Goal: Information Seeking & Learning: Understand process/instructions

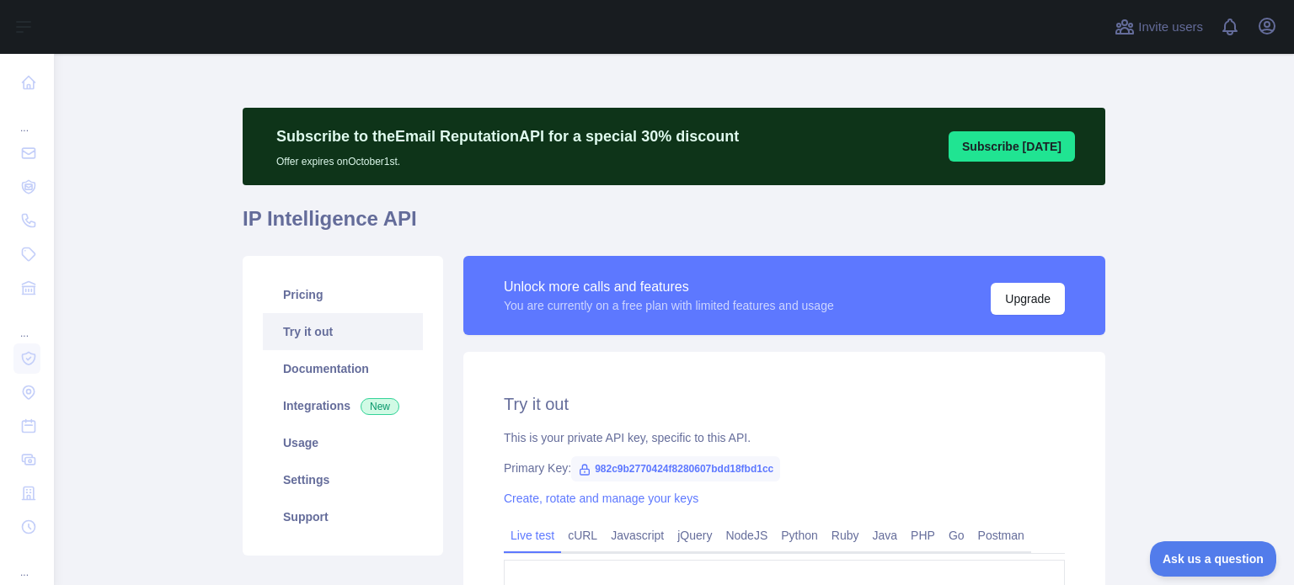
click at [650, 468] on span "982c9b2770424f8280607bdd18fbd1cc" at bounding box center [675, 469] width 209 height 25
copy span "982c9b2770424f8280607bdd18fbd1cc"
click at [722, 466] on span "982c9b2770424f8280607bdd18fbd1cc" at bounding box center [675, 469] width 209 height 25
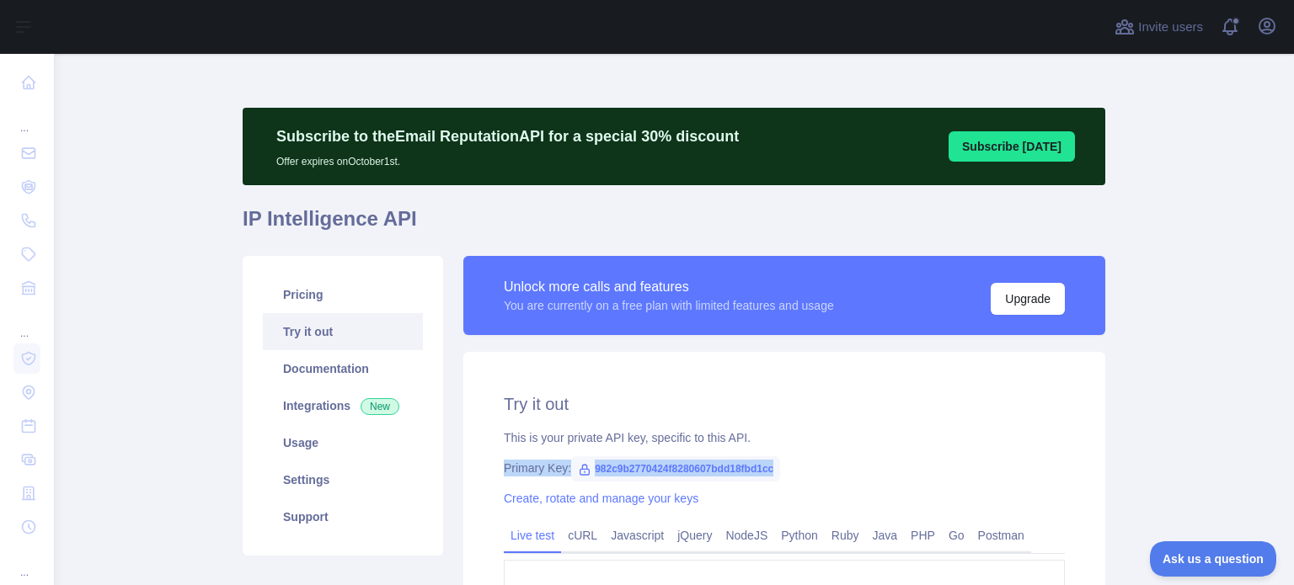
click at [722, 466] on span "982c9b2770424f8280607bdd18fbd1cc" at bounding box center [675, 469] width 209 height 25
click at [798, 464] on div "Primary Key: 982c9b2770424f8280607bdd18fbd1cc" at bounding box center [784, 468] width 561 height 17
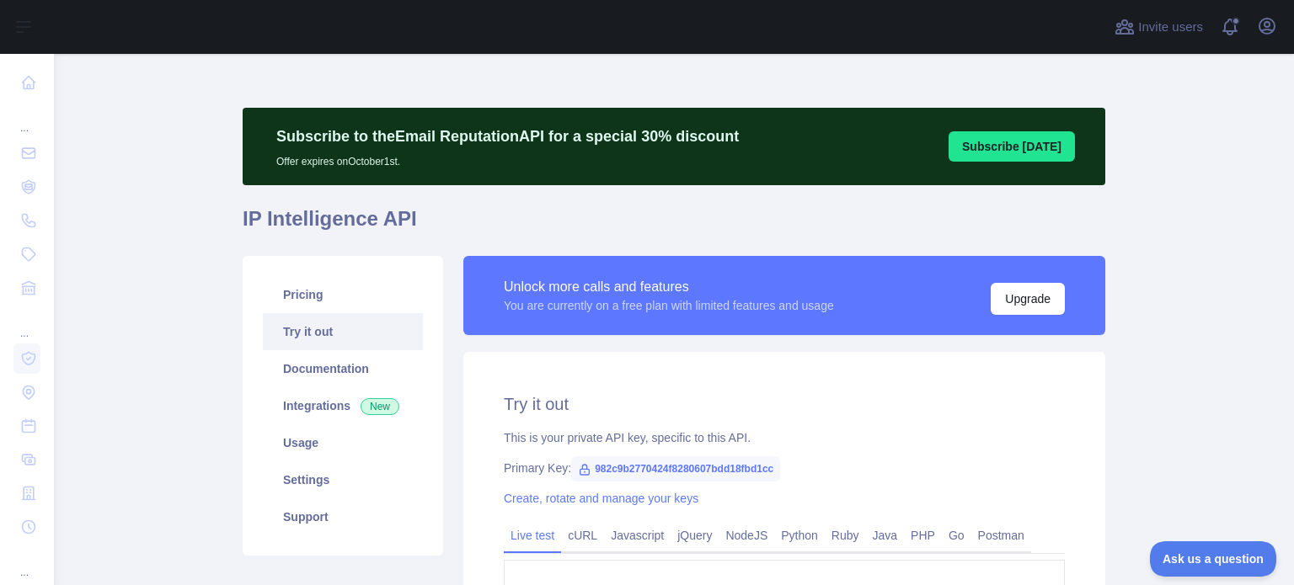
click at [731, 466] on span "982c9b2770424f8280607bdd18fbd1cc" at bounding box center [675, 469] width 209 height 25
copy span "982c9b2770424f8280607bdd18fbd1cc"
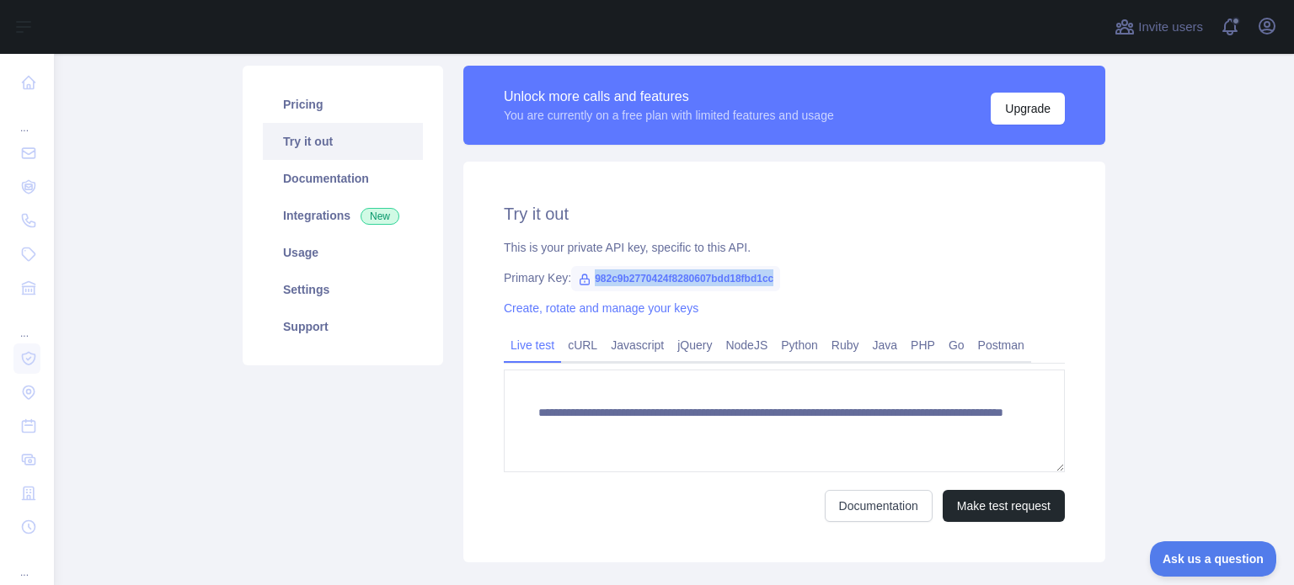
scroll to position [192, 0]
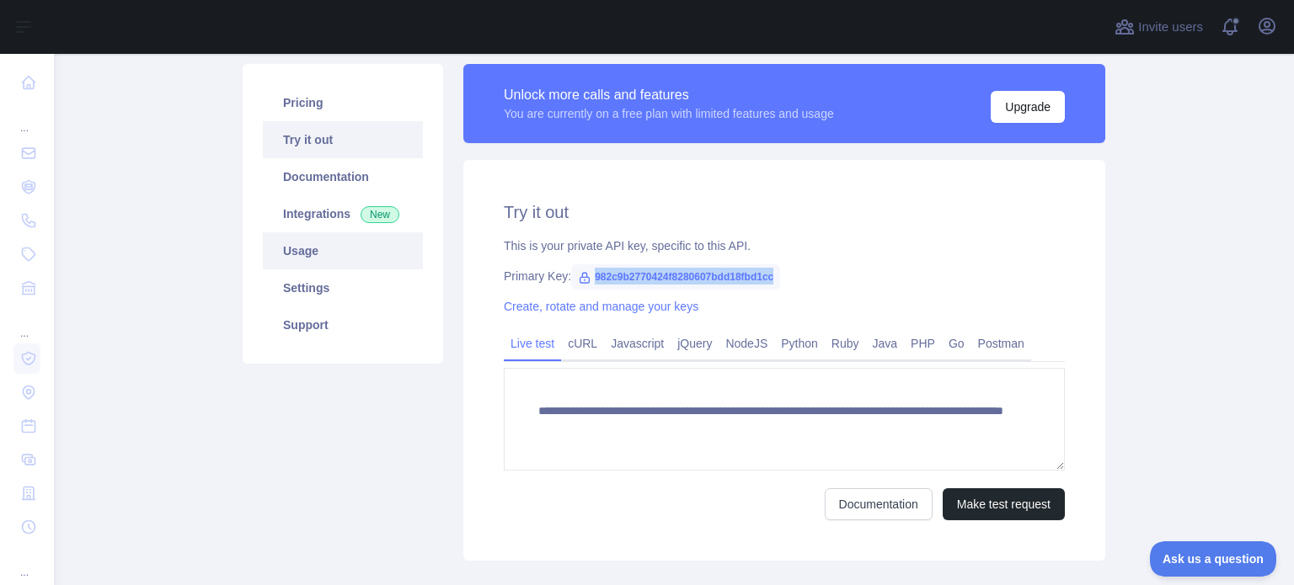
click at [329, 254] on link "Usage" at bounding box center [343, 250] width 160 height 37
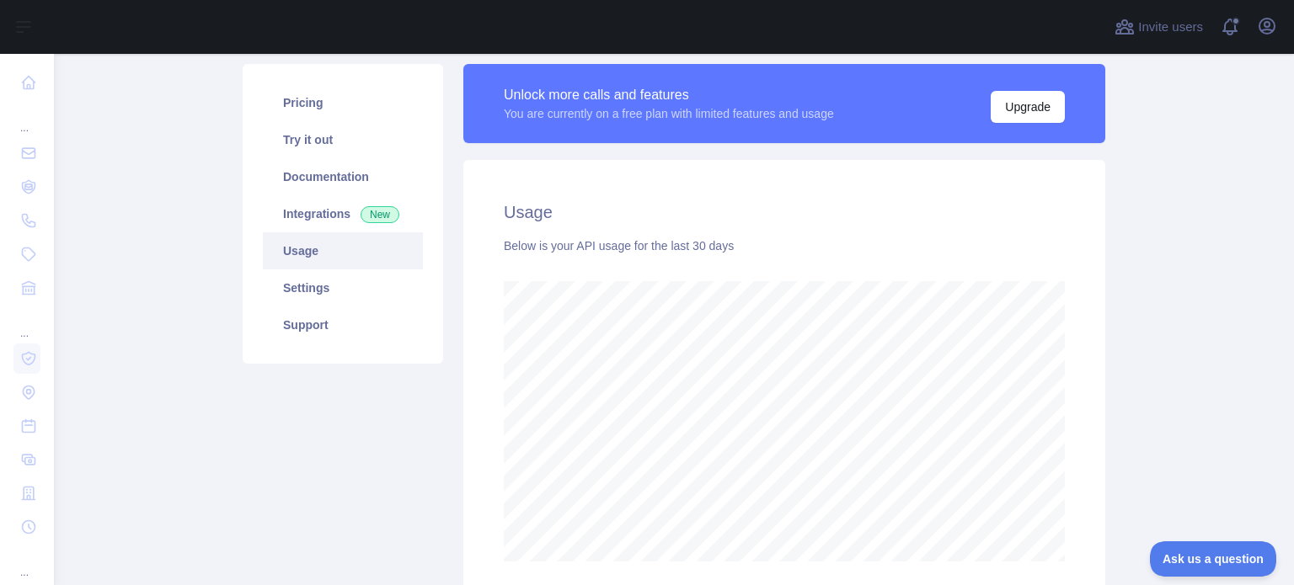
scroll to position [532, 1226]
click at [324, 112] on link "Pricing" at bounding box center [343, 102] width 160 height 37
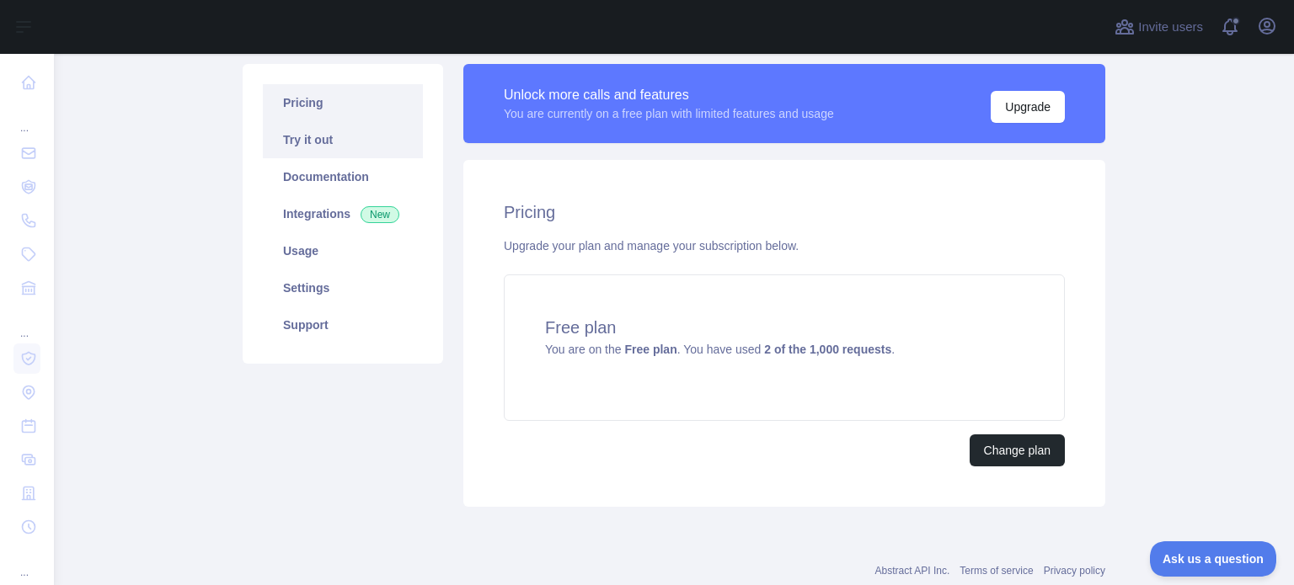
click at [319, 134] on link "Try it out" at bounding box center [343, 139] width 160 height 37
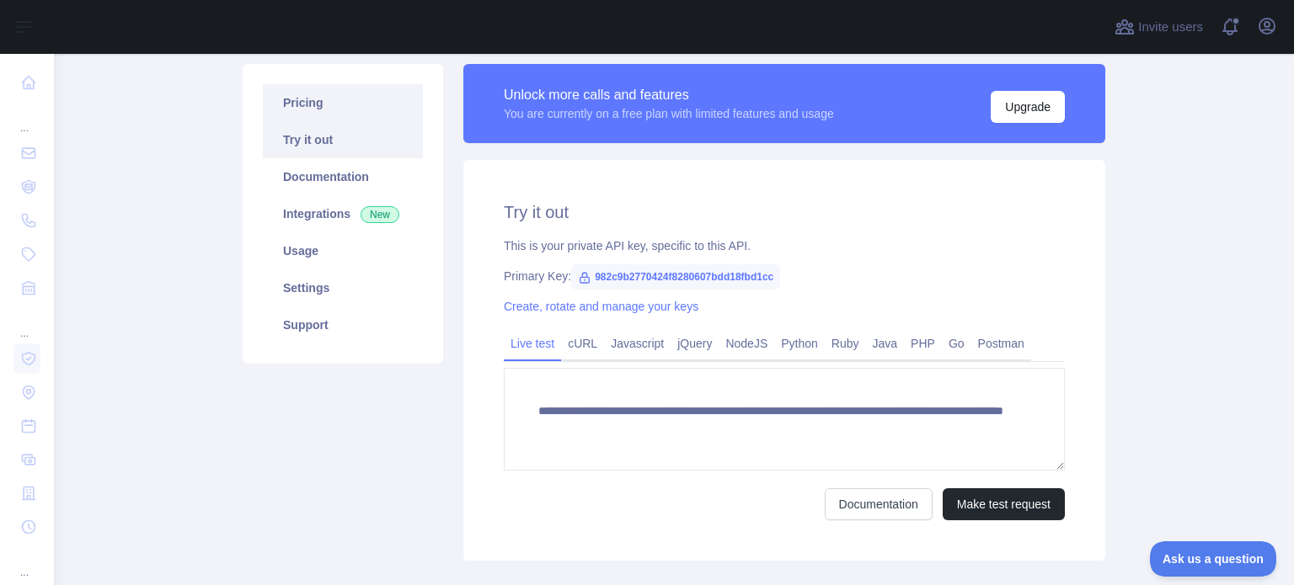
click at [324, 92] on link "Pricing" at bounding box center [343, 102] width 160 height 37
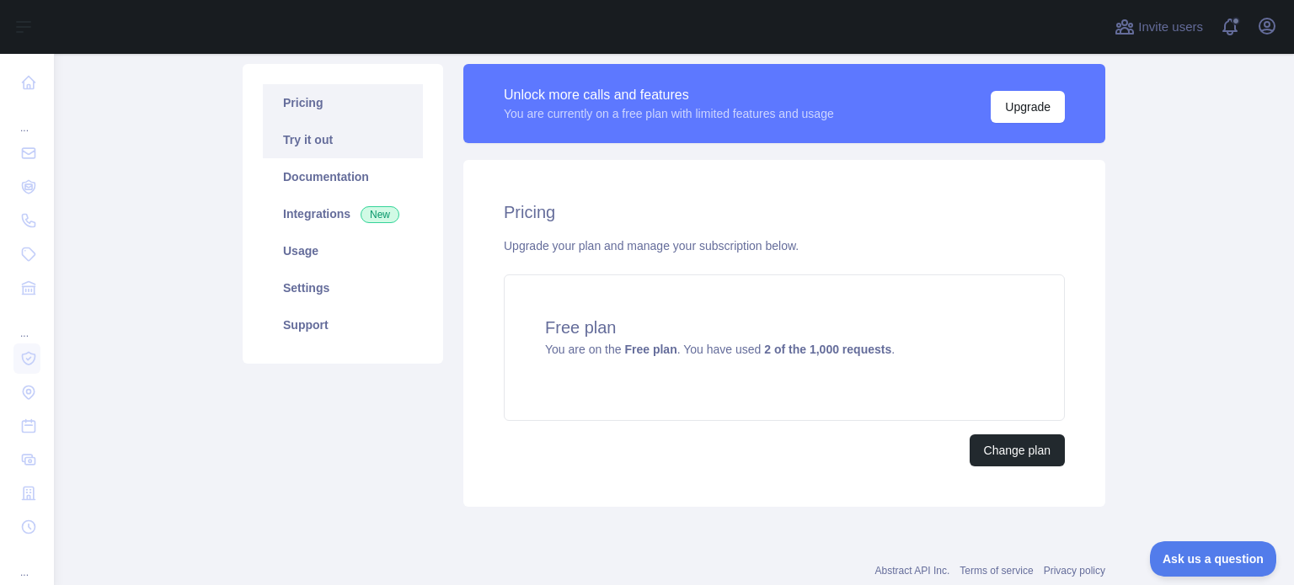
click at [313, 131] on link "Try it out" at bounding box center [343, 139] width 160 height 37
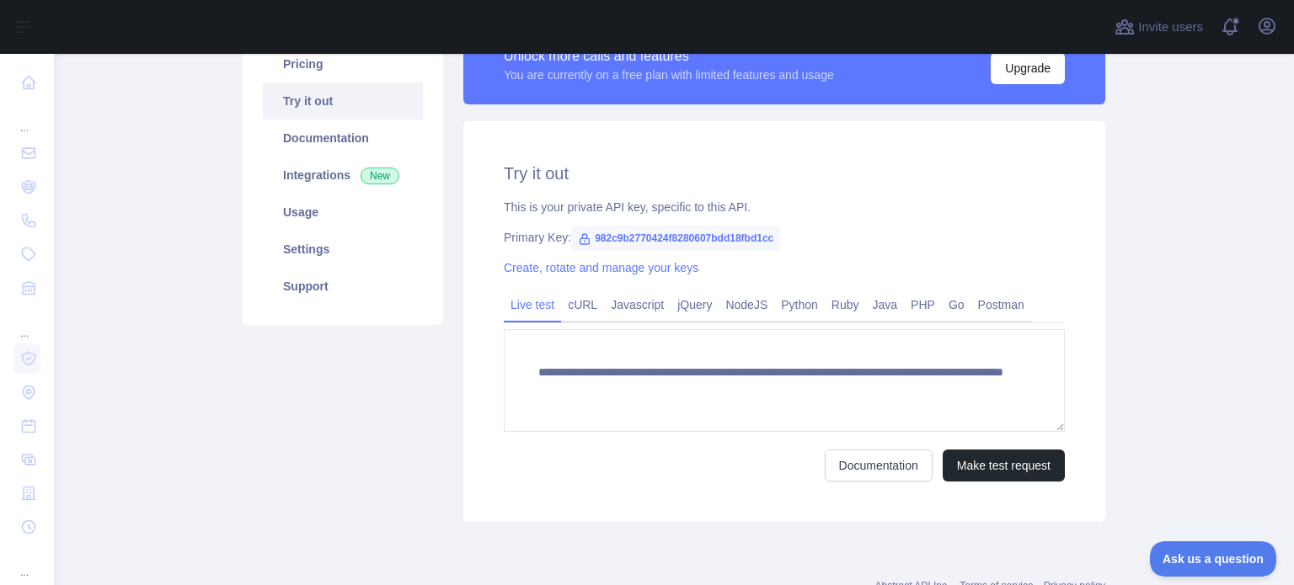
scroll to position [232, 0]
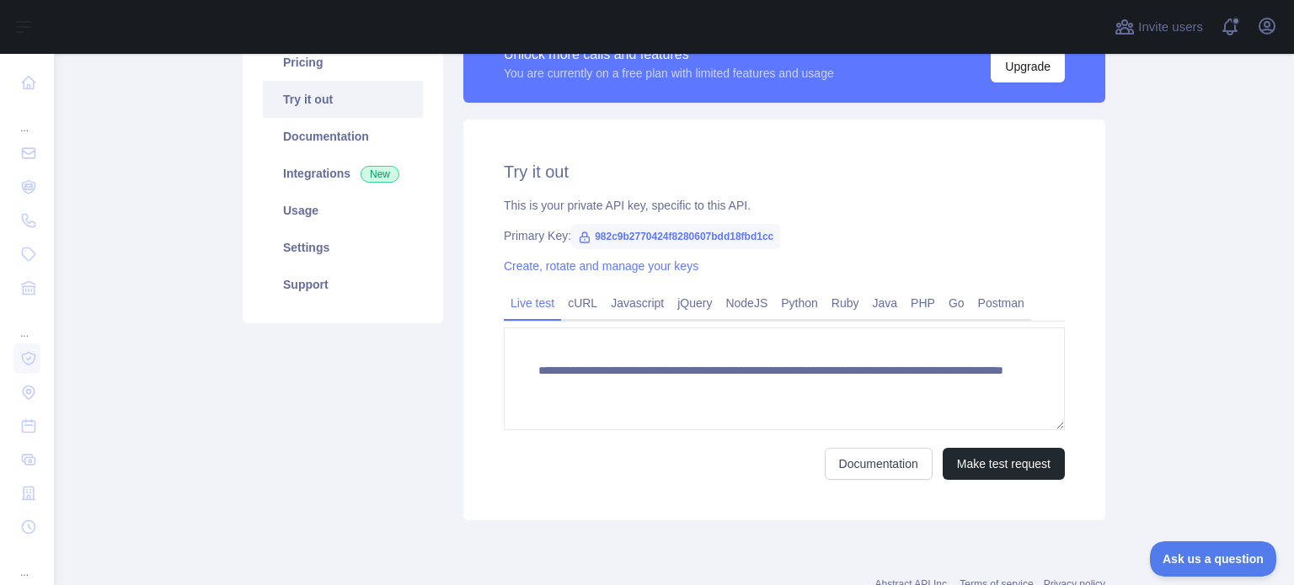
click at [729, 238] on span "982c9b2770424f8280607bdd18fbd1cc" at bounding box center [675, 236] width 209 height 25
copy span "982c9b2770424f8280607bdd18fbd1cc"
click at [790, 303] on link "Python" at bounding box center [799, 303] width 51 height 27
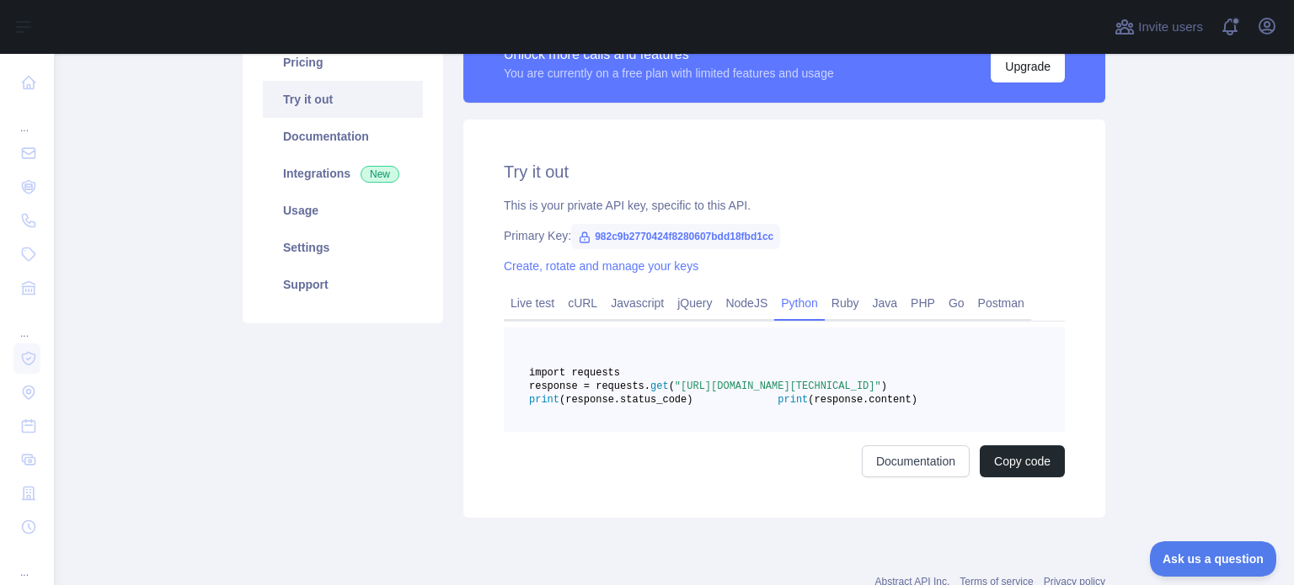
click at [738, 432] on pre "import requests response = requests. get ( "[URL][DOMAIN_NAME][TECHNICAL_ID]" )…" at bounding box center [784, 380] width 561 height 104
click at [776, 393] on span ""[URL][DOMAIN_NAME][TECHNICAL_ID]"" at bounding box center [778, 387] width 206 height 12
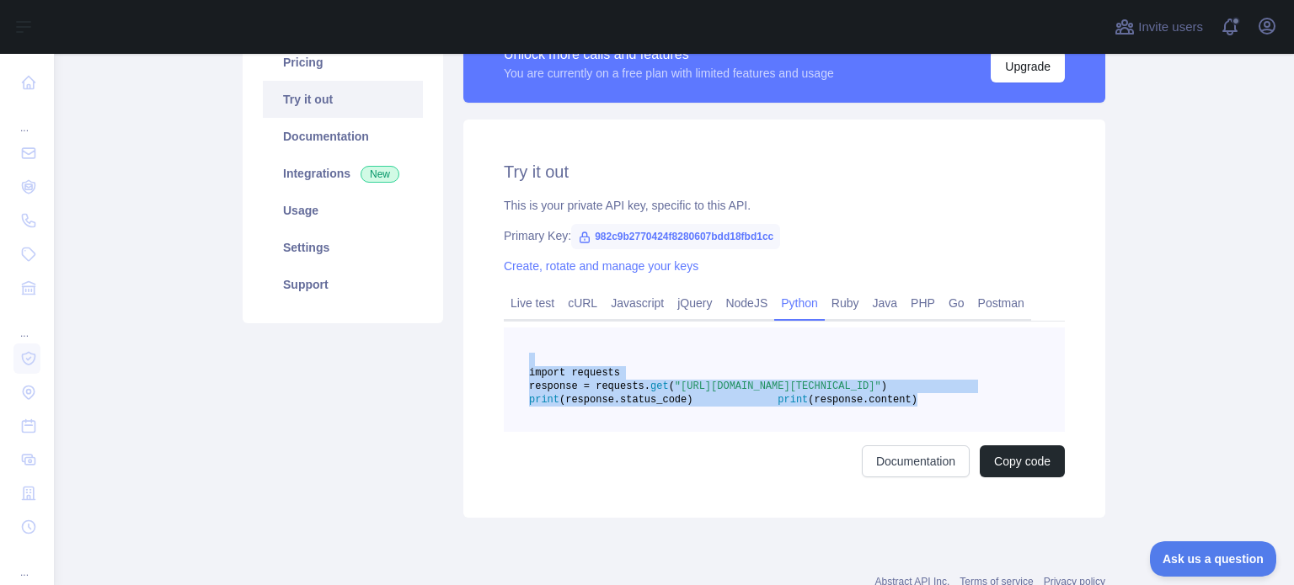
drag, startPoint x: 735, startPoint y: 447, endPoint x: 596, endPoint y: 365, distance: 160.9
click at [596, 365] on pre "import requests response = requests. get ( "[URL][DOMAIN_NAME][TECHNICAL_ID]" )…" at bounding box center [784, 380] width 561 height 104
copy code "import requests response = requests. get ( "[URL][DOMAIN_NAME][TECHNICAL_ID]" )…"
click at [1040, 478] on button "Copy code" at bounding box center [1022, 462] width 85 height 32
click at [646, 380] on pre "import requests response = requests. get ( "[URL][DOMAIN_NAME][TECHNICAL_ID]" )…" at bounding box center [784, 380] width 561 height 104
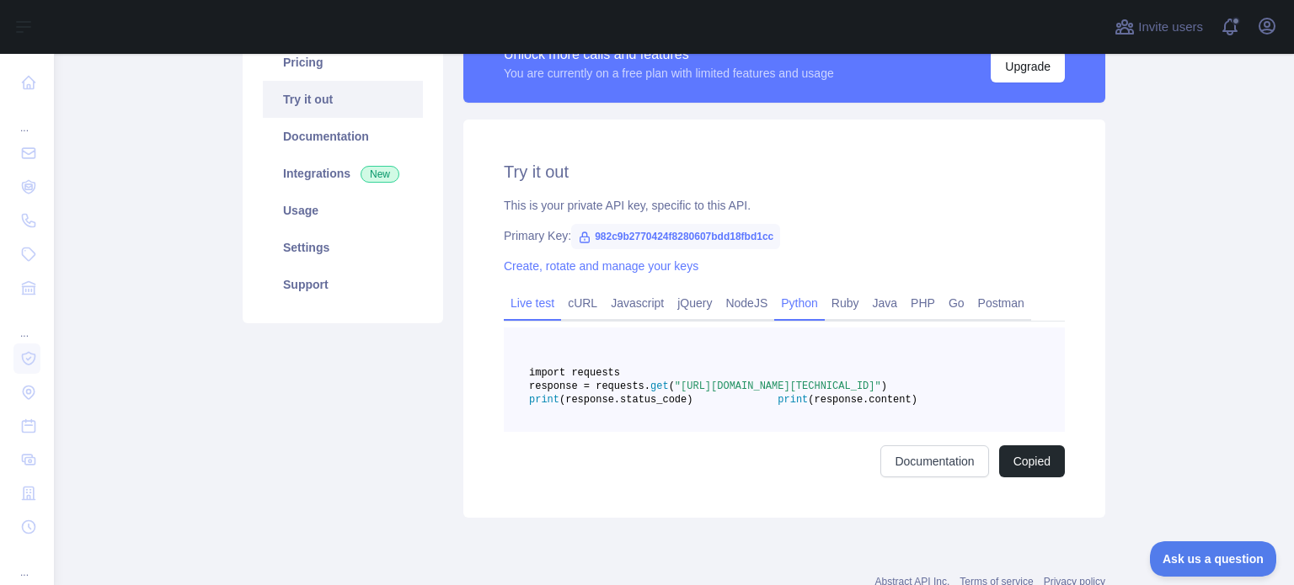
click at [509, 311] on link "Live test" at bounding box center [532, 303] width 57 height 27
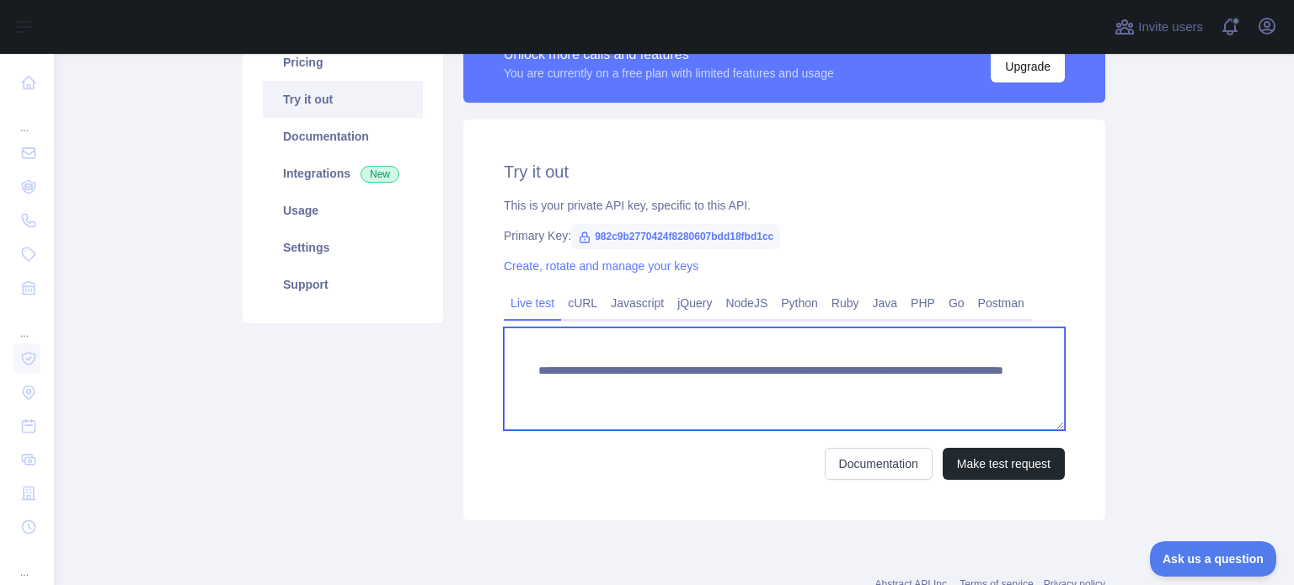
click at [690, 382] on textarea "**********" at bounding box center [784, 379] width 561 height 103
click at [751, 388] on textarea "**********" at bounding box center [784, 379] width 561 height 103
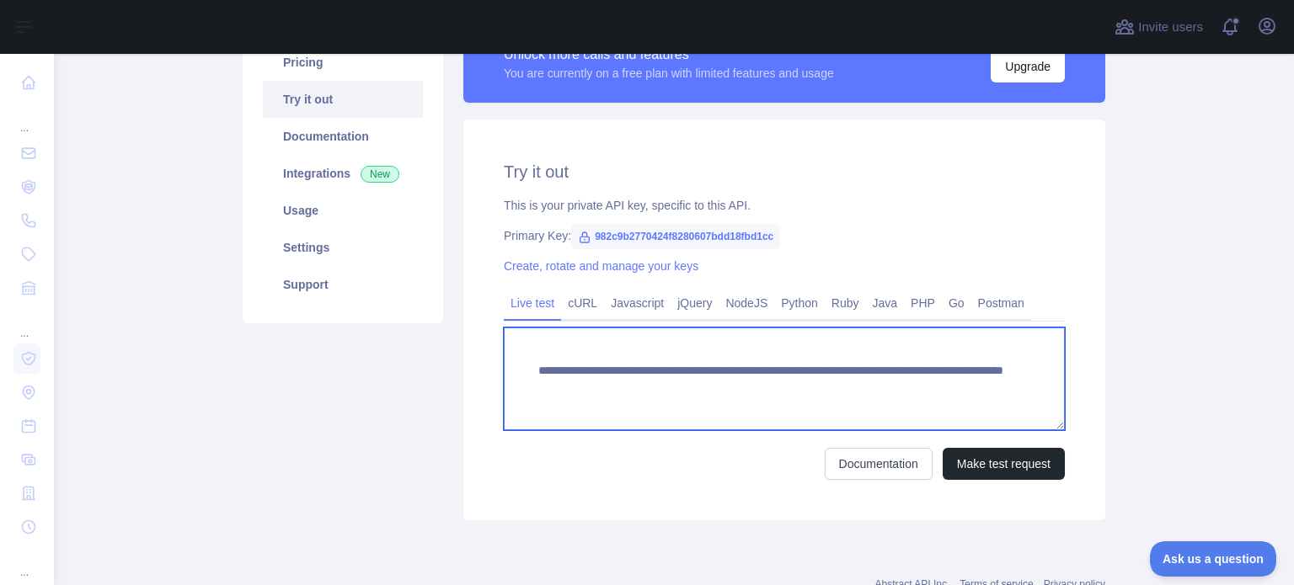
drag, startPoint x: 578, startPoint y: 388, endPoint x: 779, endPoint y: 393, distance: 201.4
click at [779, 393] on textarea "**********" at bounding box center [784, 379] width 561 height 103
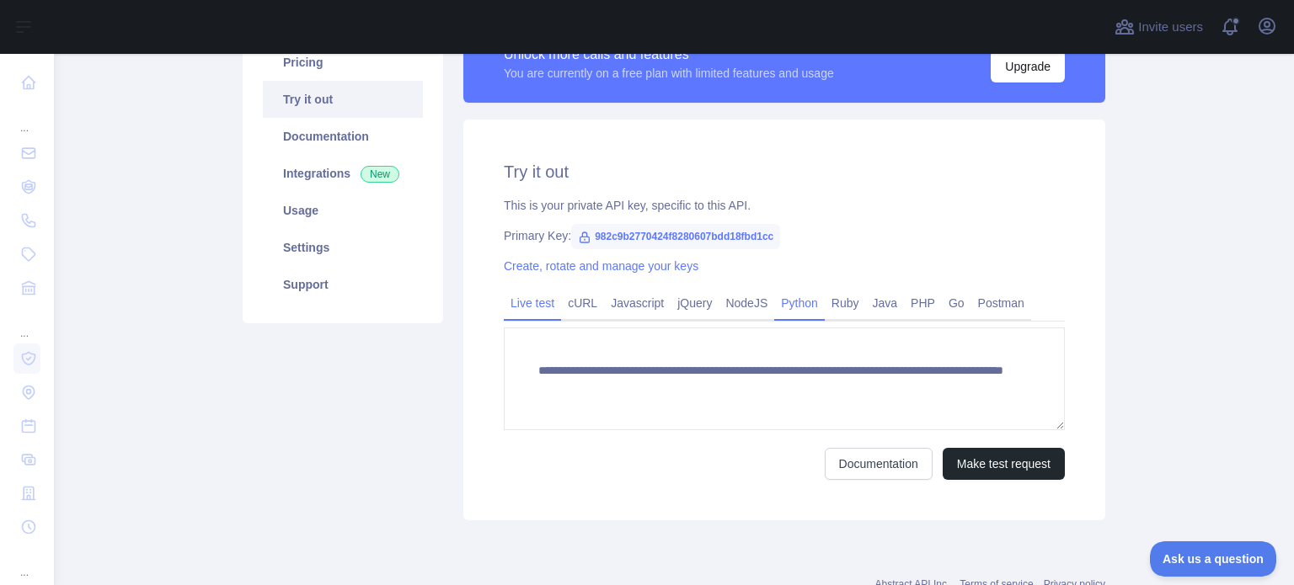
click at [809, 298] on link "Python" at bounding box center [799, 303] width 51 height 27
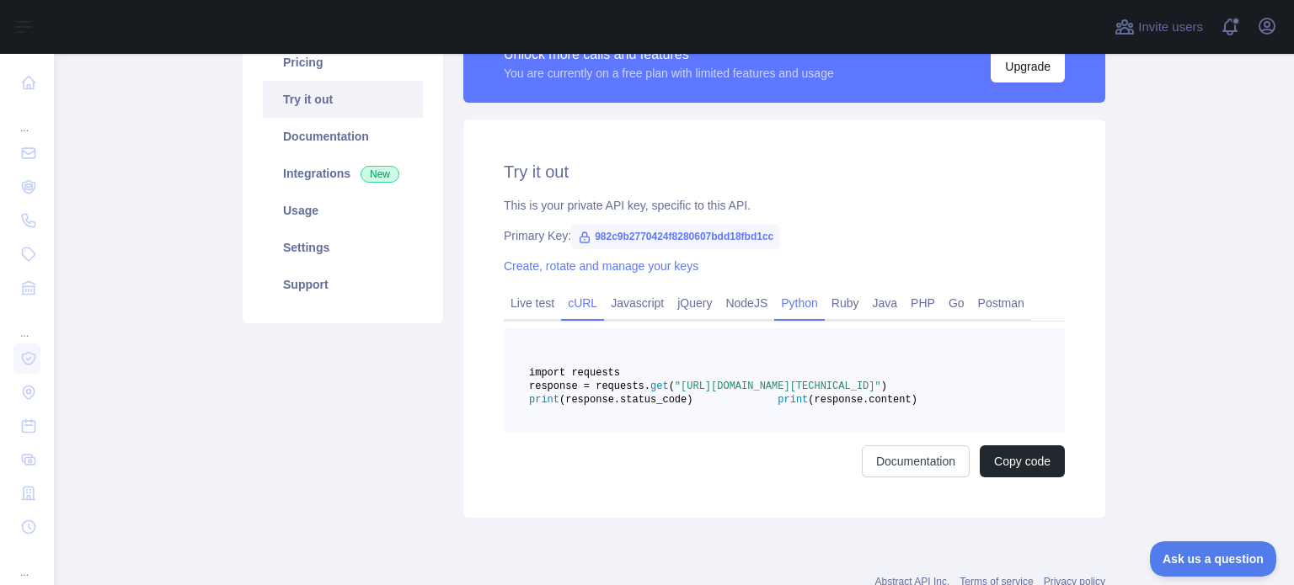
click at [579, 299] on link "cURL" at bounding box center [582, 303] width 43 height 27
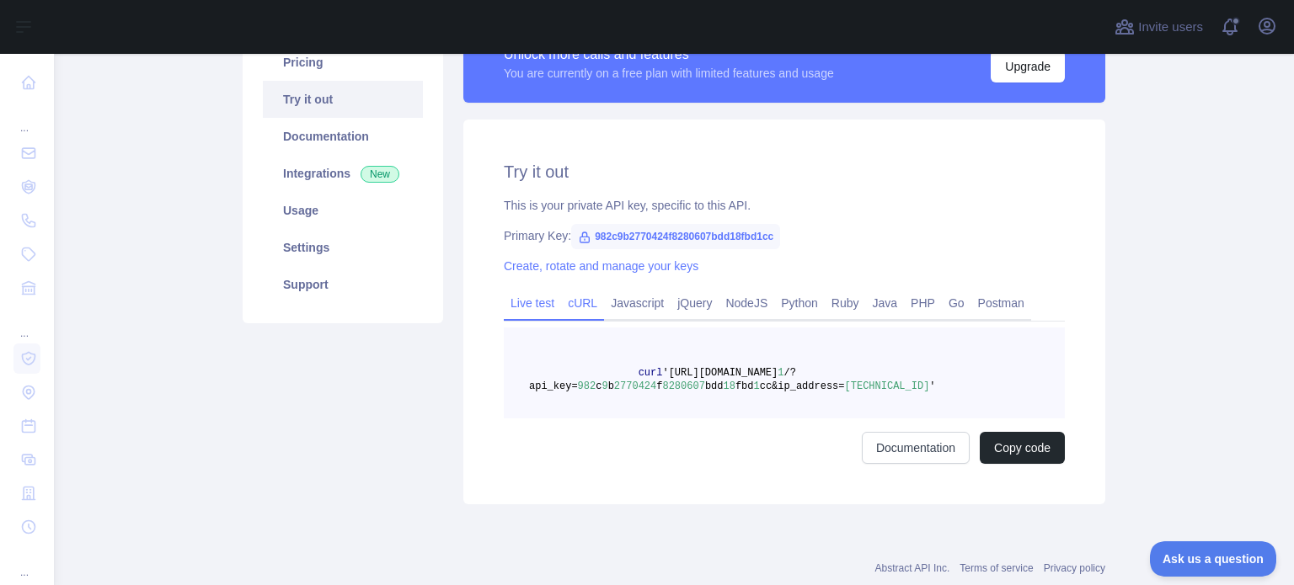
click at [522, 306] on link "Live test" at bounding box center [532, 303] width 57 height 27
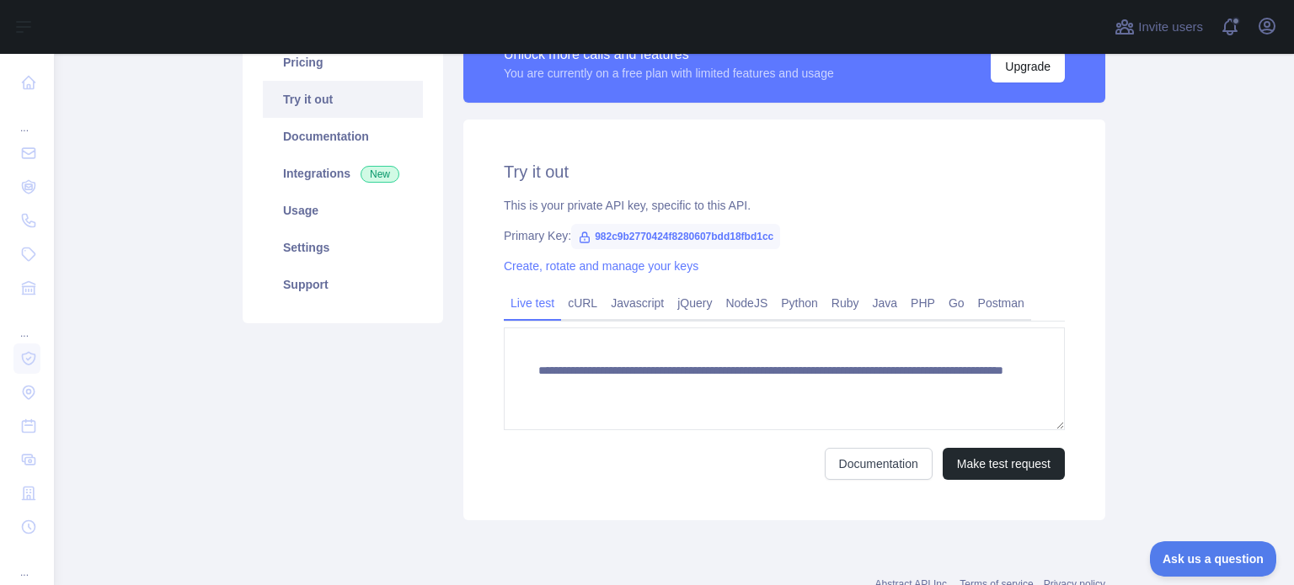
click at [657, 232] on span "982c9b2770424f8280607bdd18fbd1cc" at bounding box center [675, 236] width 209 height 25
copy span "982c9b2770424f8280607bdd18fbd1cc"
click at [790, 301] on link "Python" at bounding box center [799, 303] width 51 height 27
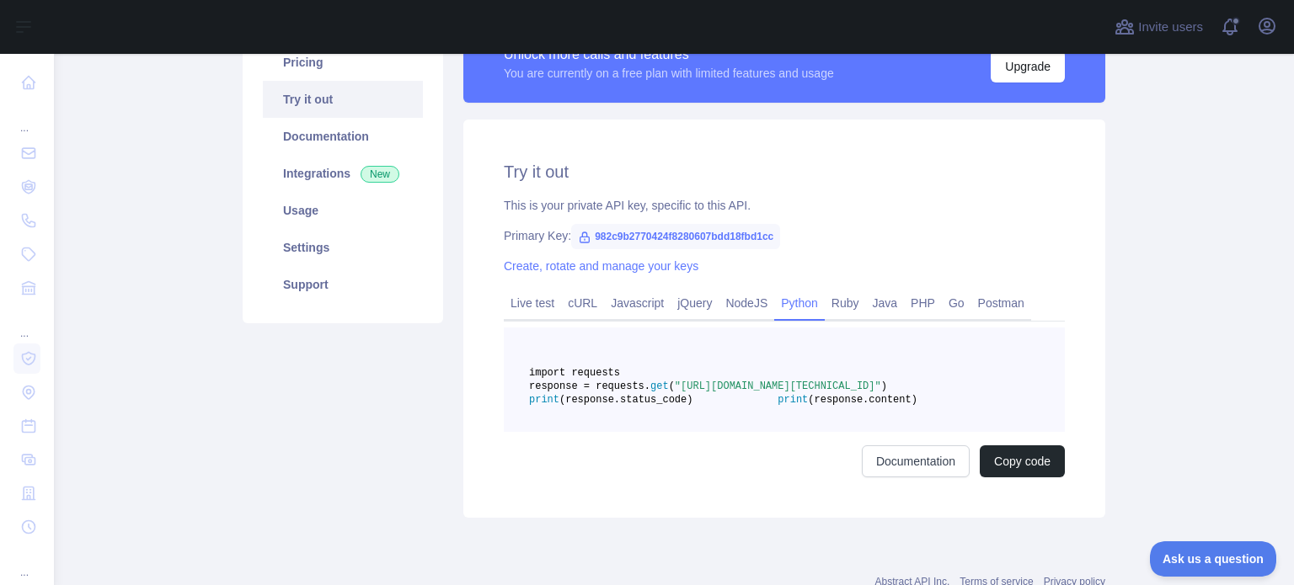
click at [745, 393] on span ""[URL][DOMAIN_NAME][TECHNICAL_ID]"" at bounding box center [778, 387] width 206 height 12
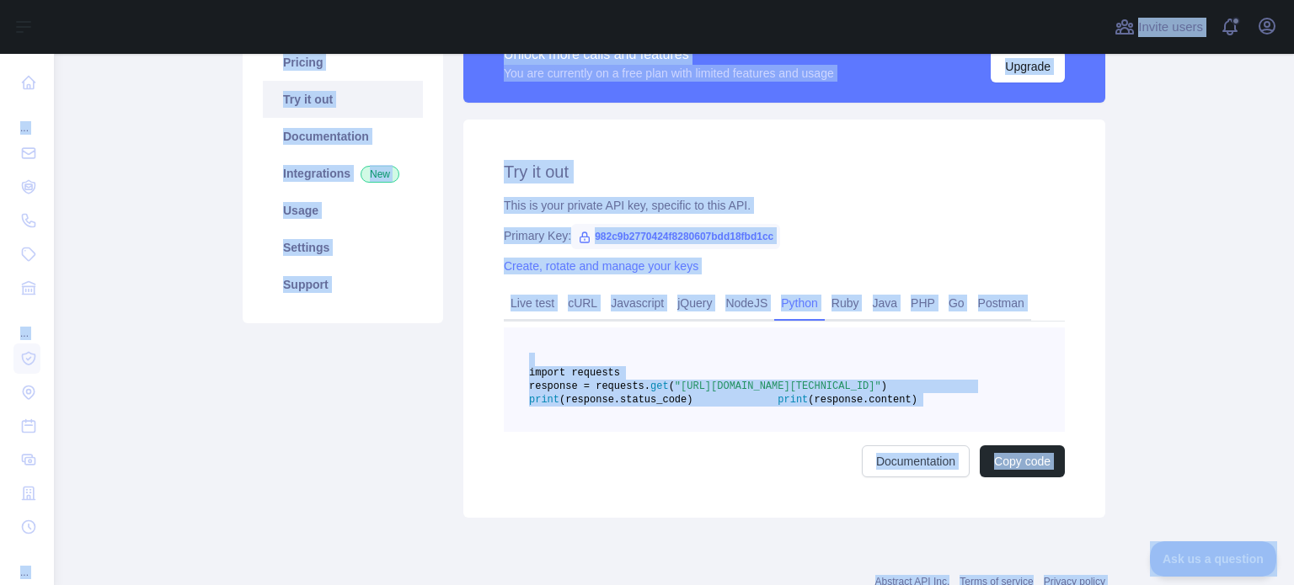
click at [745, 432] on pre "import requests response = requests. get ( "[URL][DOMAIN_NAME][TECHNICAL_ID]" )…" at bounding box center [784, 380] width 561 height 104
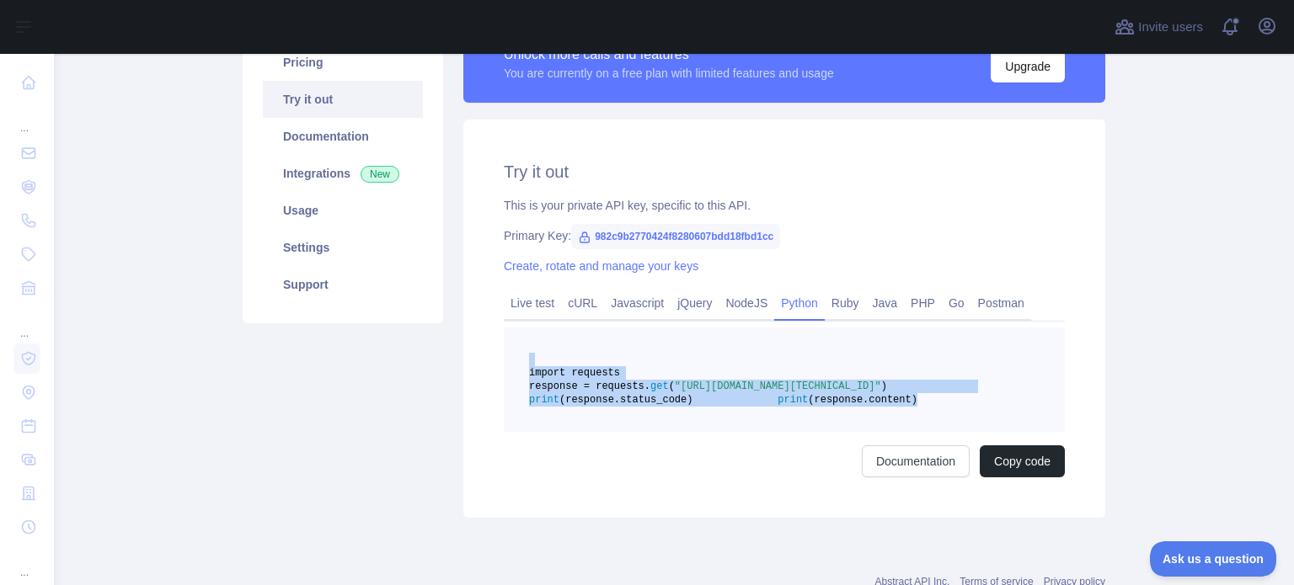
drag, startPoint x: 741, startPoint y: 445, endPoint x: 516, endPoint y: 366, distance: 239.0
click at [516, 366] on pre "import requests response = requests. get ( "[URL][DOMAIN_NAME][TECHNICAL_ID]" )…" at bounding box center [784, 380] width 561 height 104
copy code "import requests response = requests. get ( "[URL][DOMAIN_NAME][TECHNICAL_ID]" )…"
click at [808, 406] on span "(response.content)" at bounding box center [863, 400] width 110 height 12
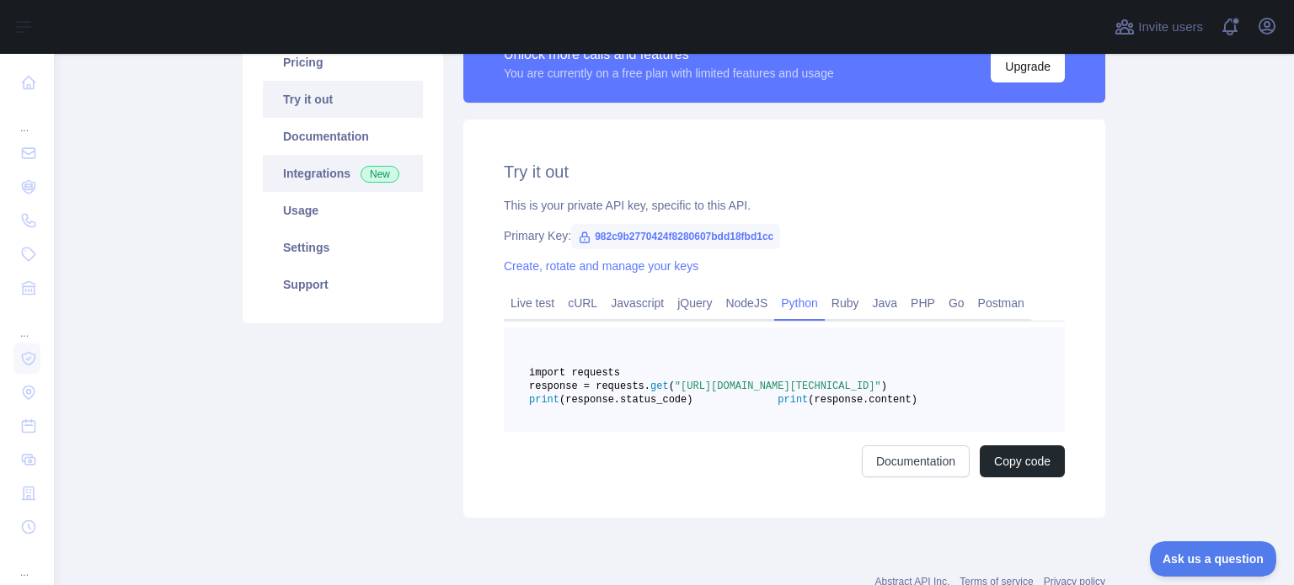
click at [325, 170] on link "Integrations New" at bounding box center [343, 173] width 160 height 37
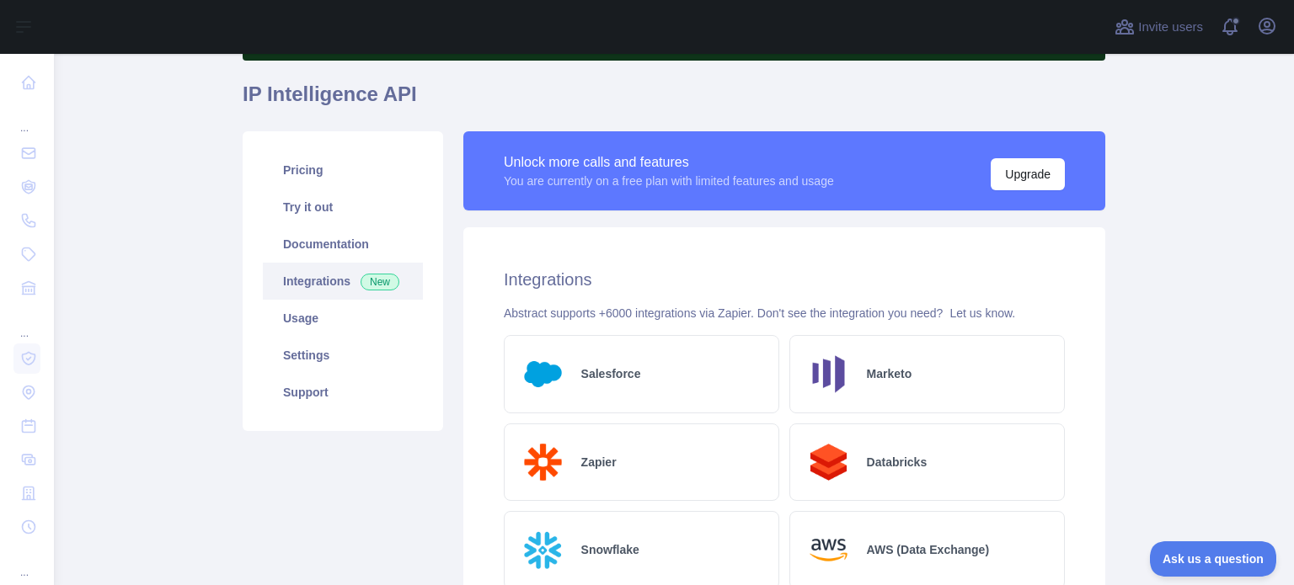
scroll to position [128, 0]
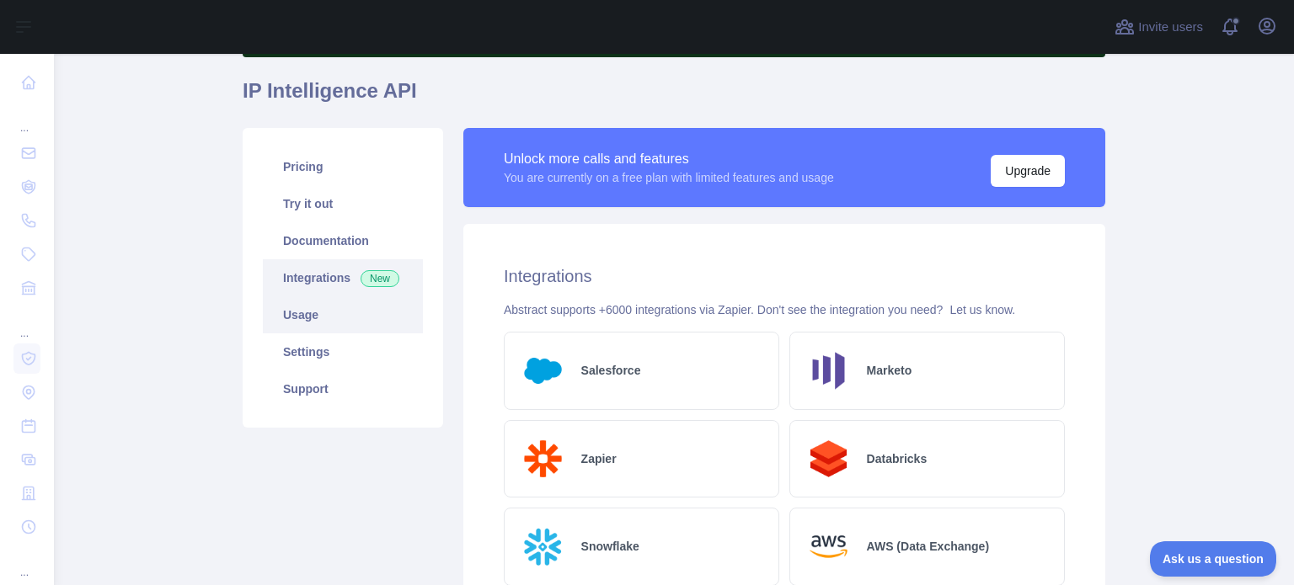
click at [331, 329] on link "Usage" at bounding box center [343, 315] width 160 height 37
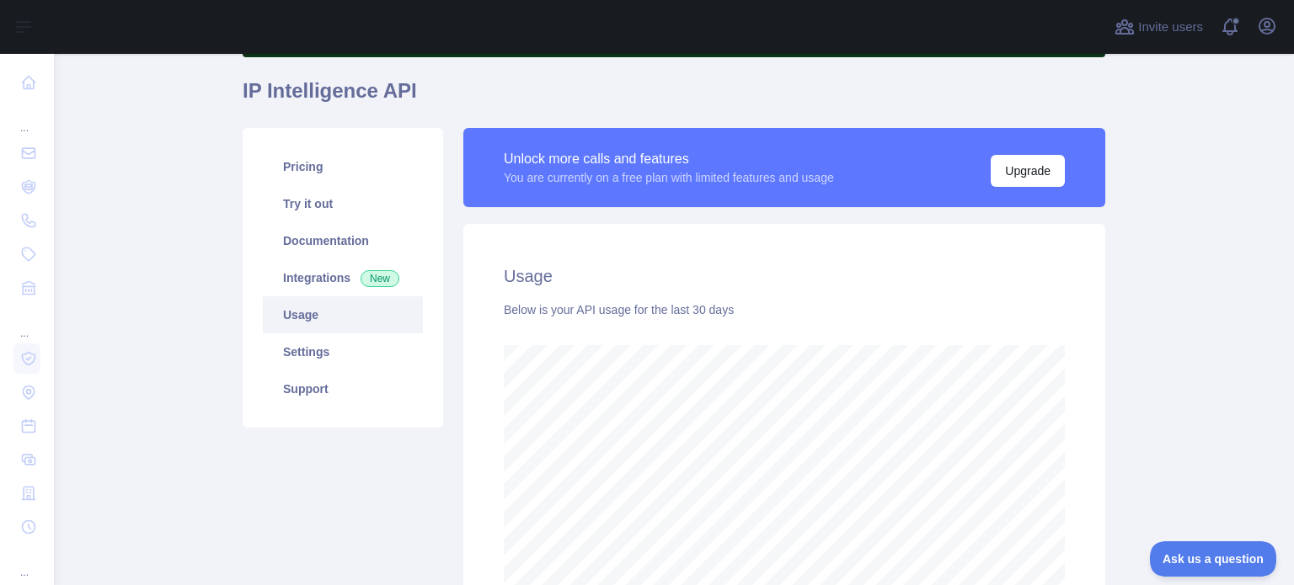
scroll to position [532, 1226]
click at [321, 346] on link "Settings" at bounding box center [343, 352] width 160 height 37
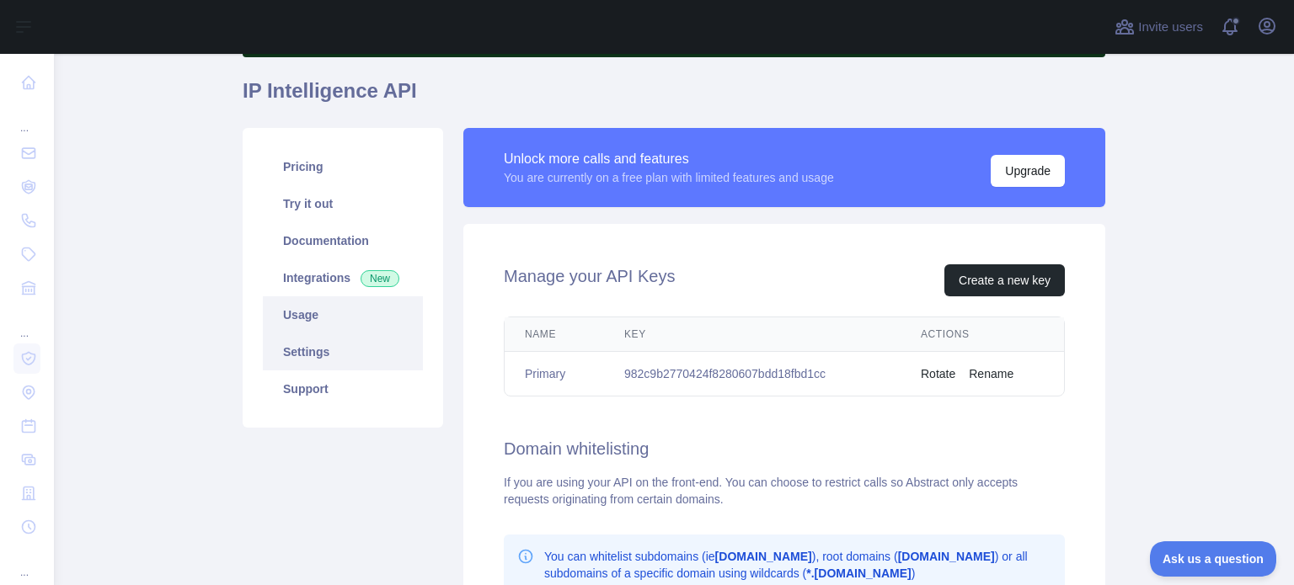
click at [327, 313] on link "Usage" at bounding box center [343, 315] width 160 height 37
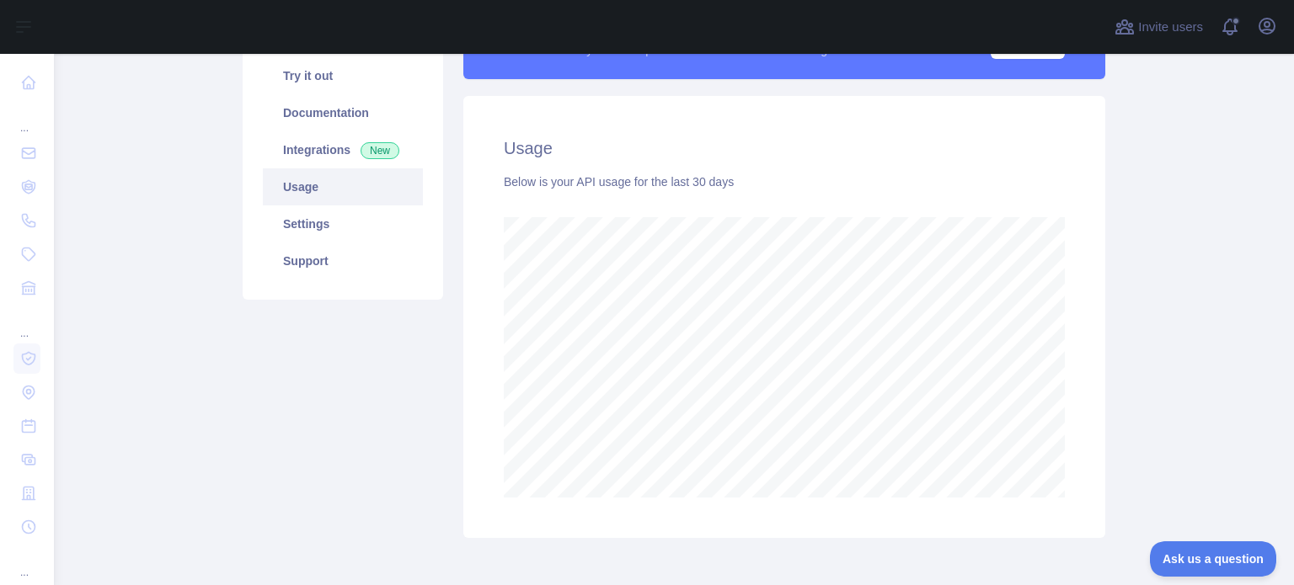
scroll to position [289, 0]
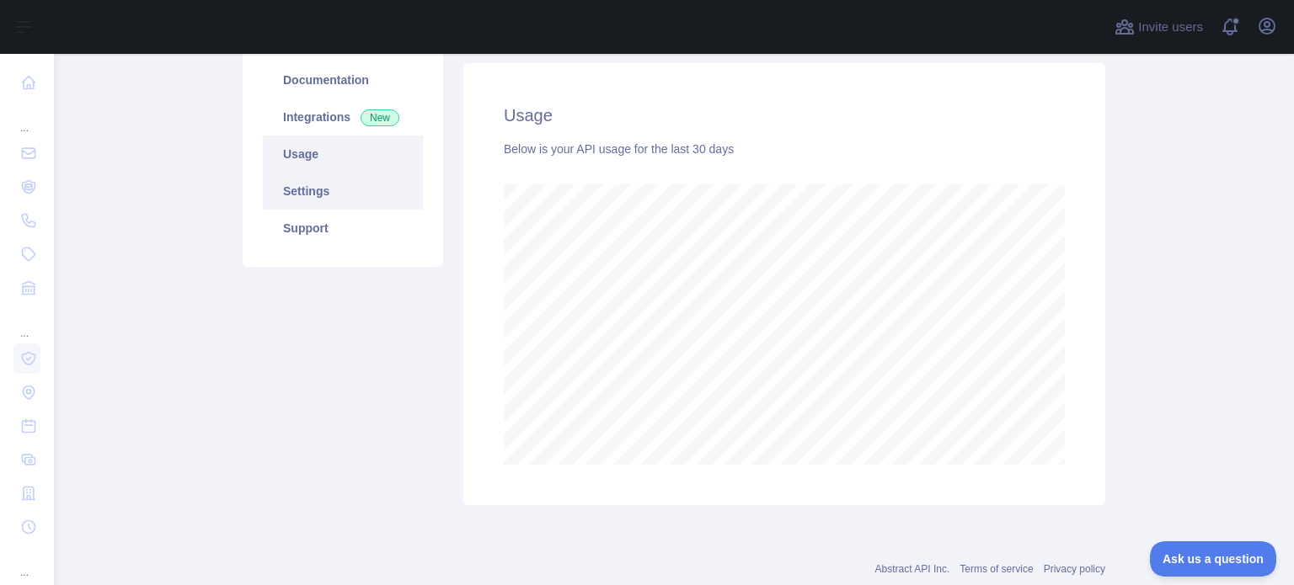
click at [349, 195] on link "Settings" at bounding box center [343, 191] width 160 height 37
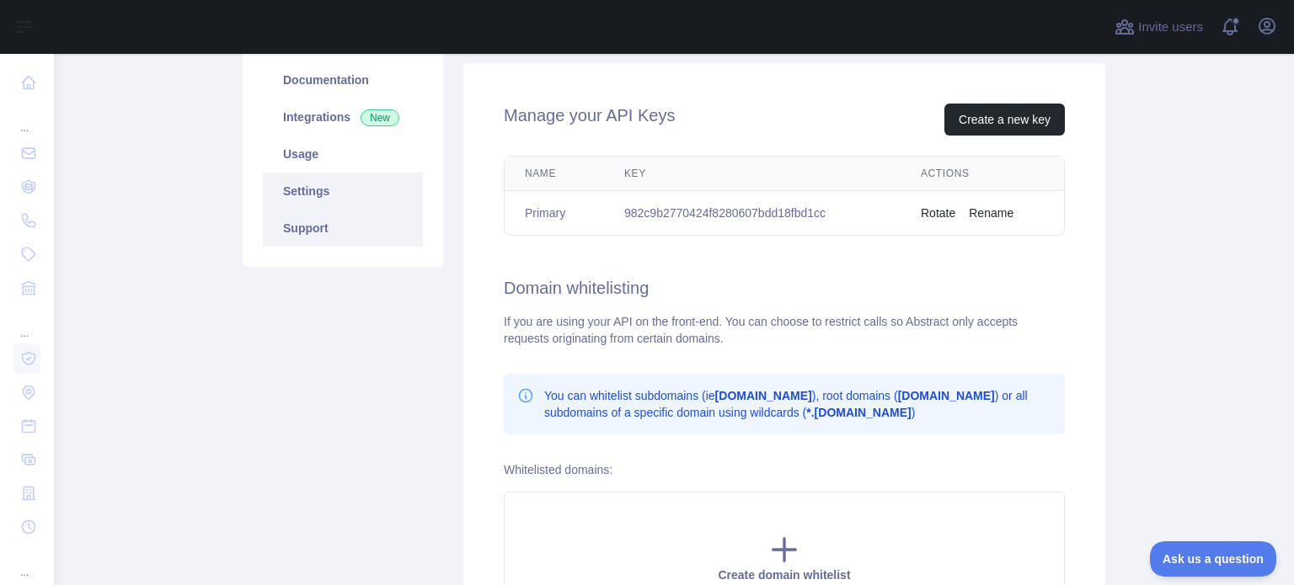
scroll to position [165, 0]
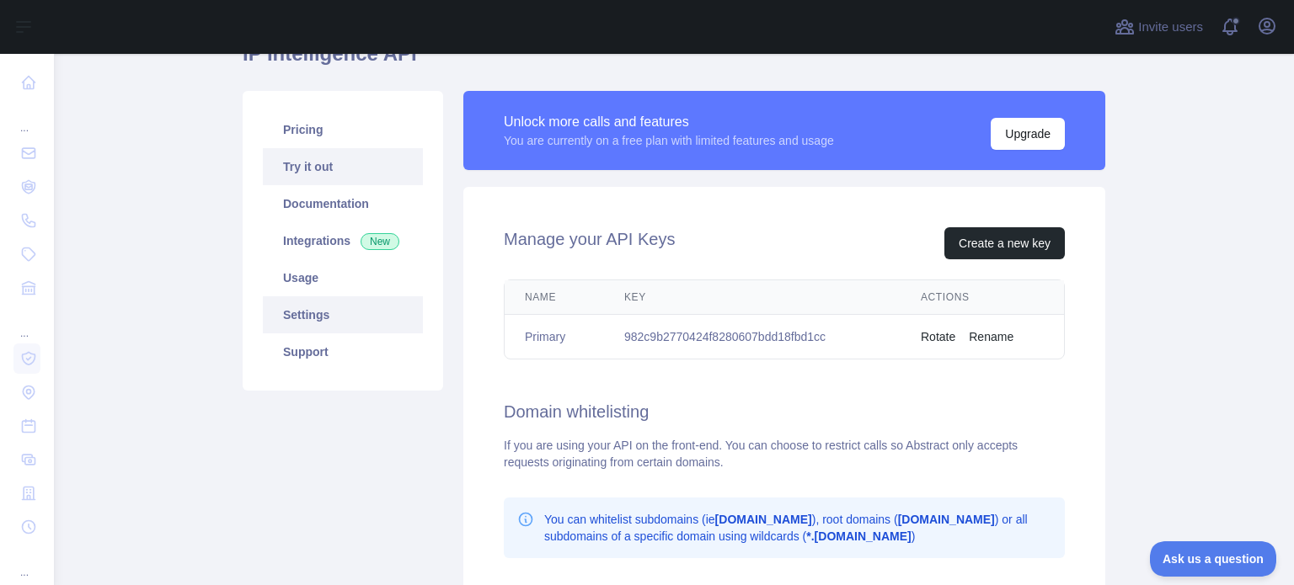
click at [337, 148] on link "Try it out" at bounding box center [343, 166] width 160 height 37
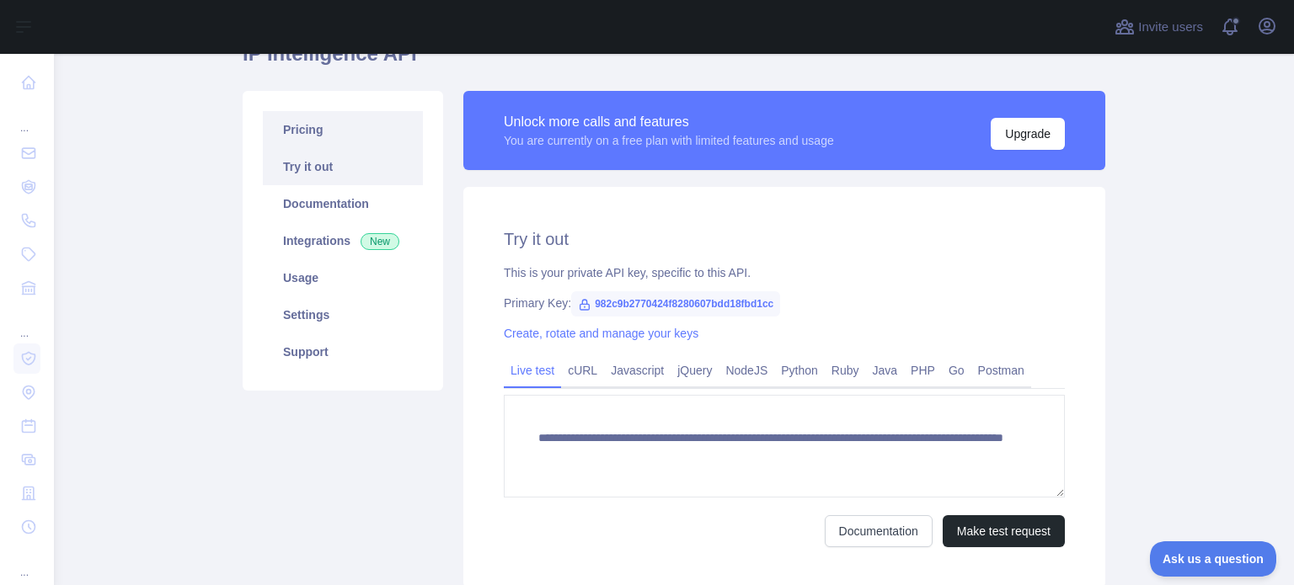
click at [337, 138] on link "Pricing" at bounding box center [343, 129] width 160 height 37
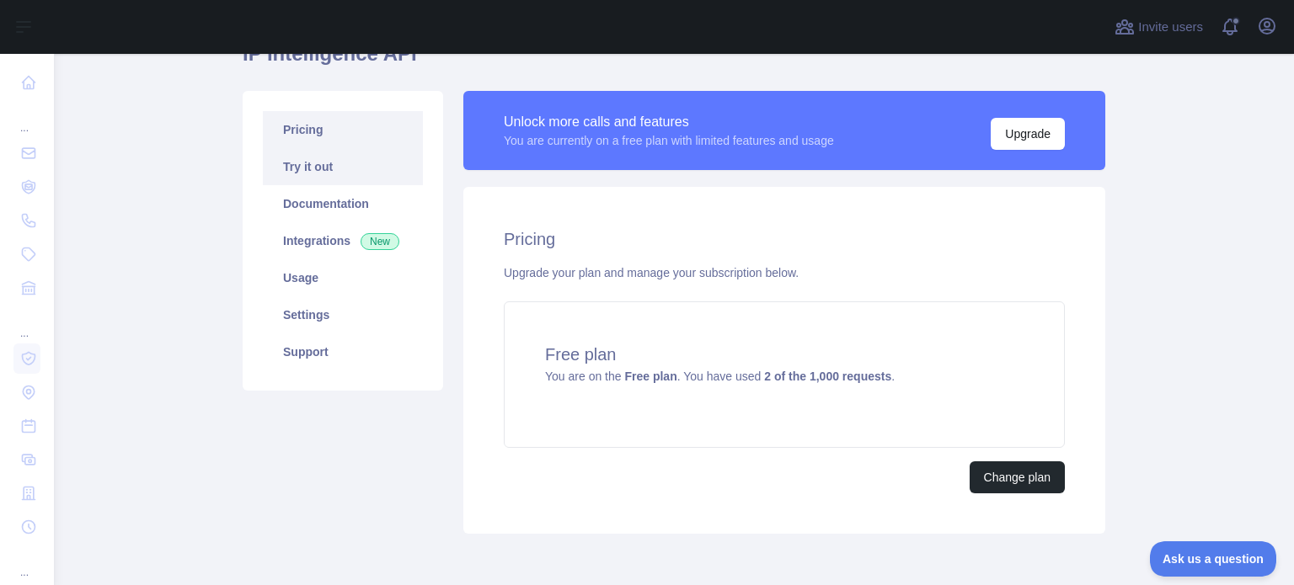
click at [323, 160] on link "Try it out" at bounding box center [343, 166] width 160 height 37
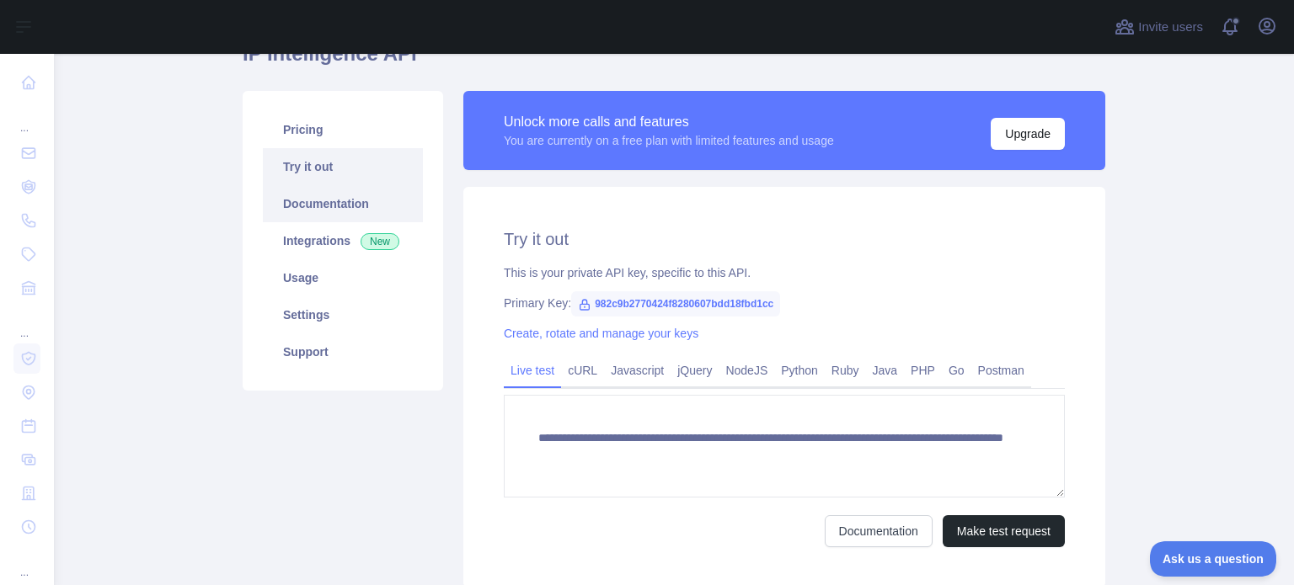
click at [313, 191] on link "Documentation" at bounding box center [343, 203] width 160 height 37
